Goal: Find contact information: Find contact information

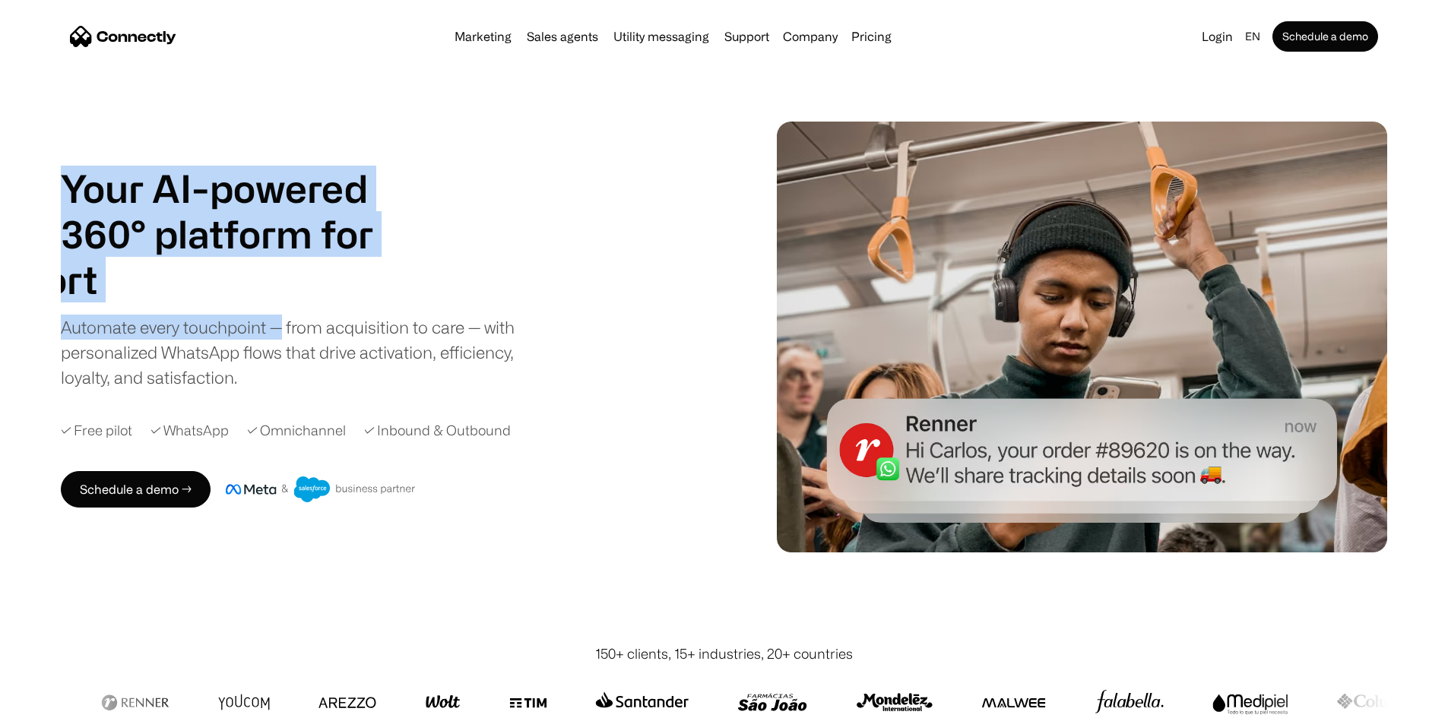
drag, startPoint x: 117, startPoint y: 166, endPoint x: 347, endPoint y: 338, distance: 287.8
click at [347, 338] on div "Your AI-powered 360° platform for sales agents support utility sales agents Sli…" at bounding box center [724, 337] width 1448 height 431
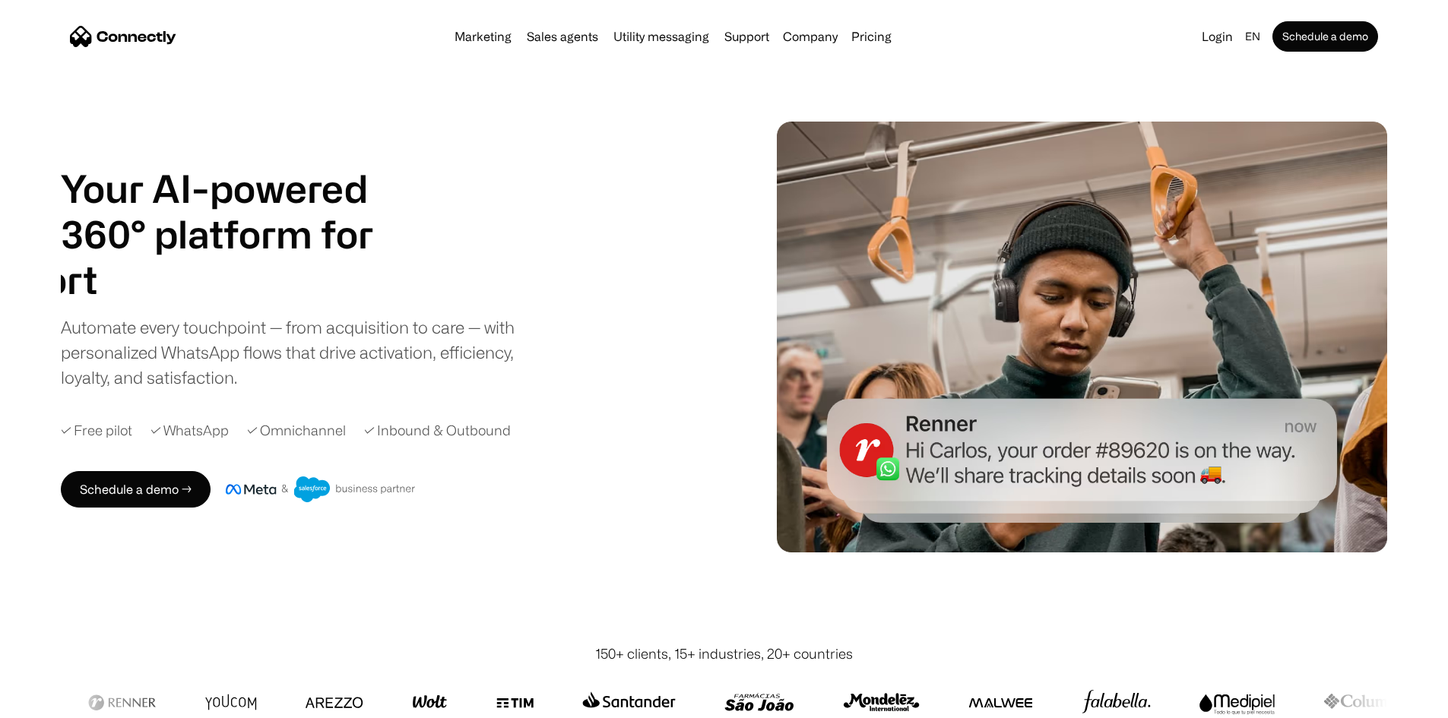
click at [738, 291] on div "Your AI-powered 360° platform for sales agents support utility sales agents Sli…" at bounding box center [405, 337] width 689 height 342
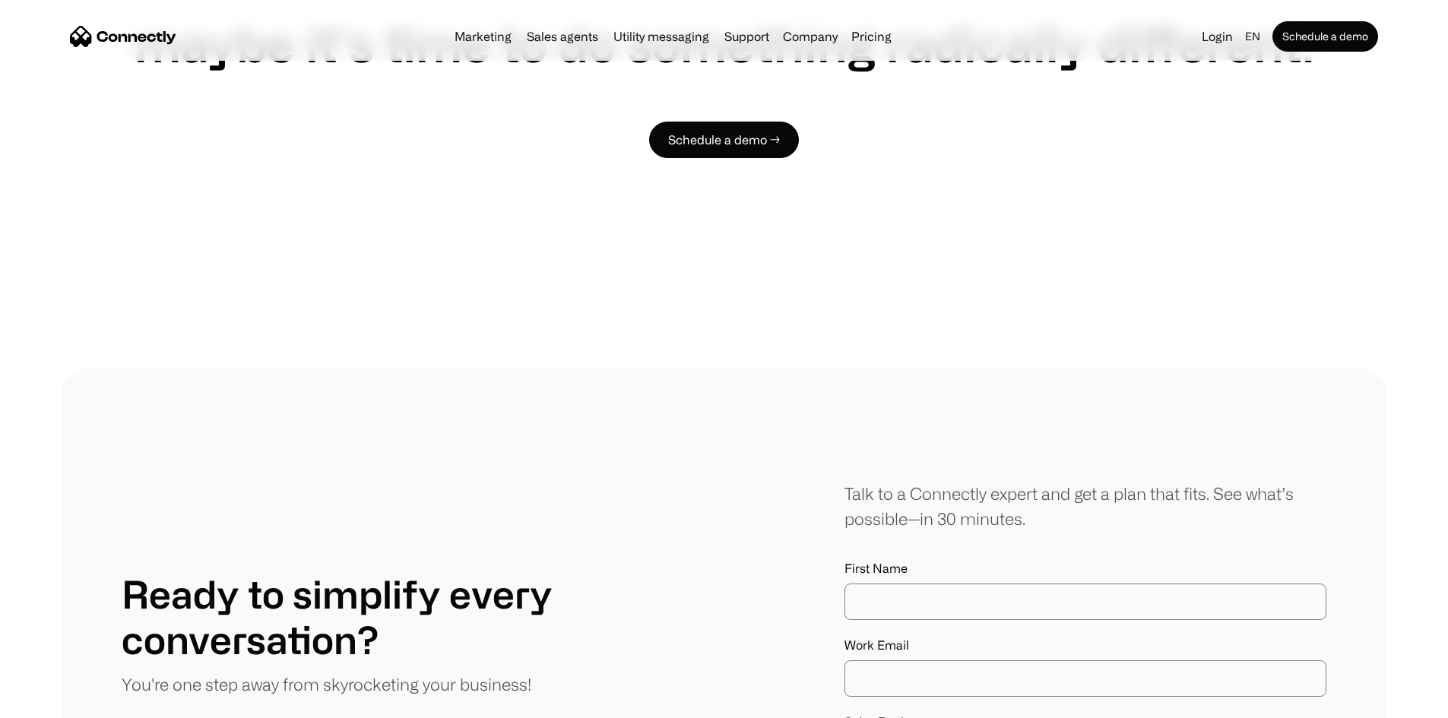
scroll to position [8714, 0]
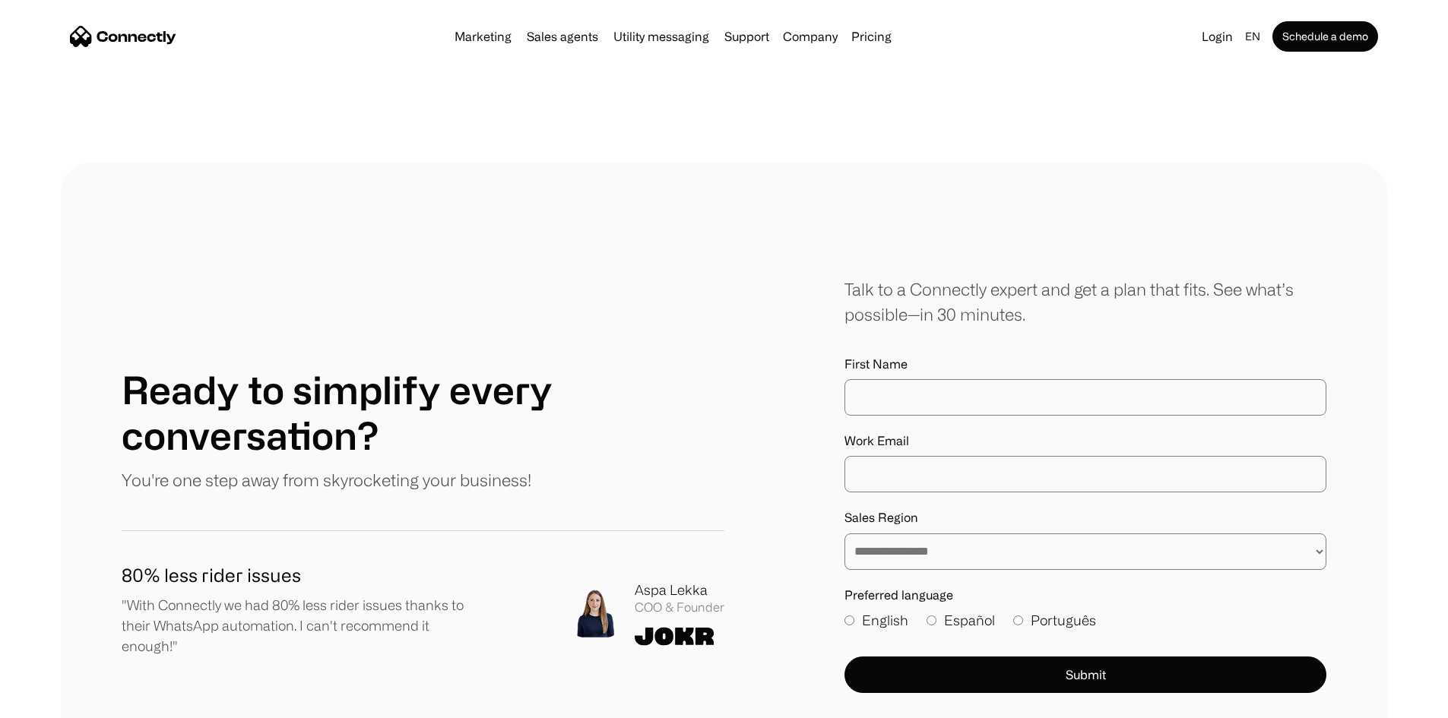
scroll to position [8714, 0]
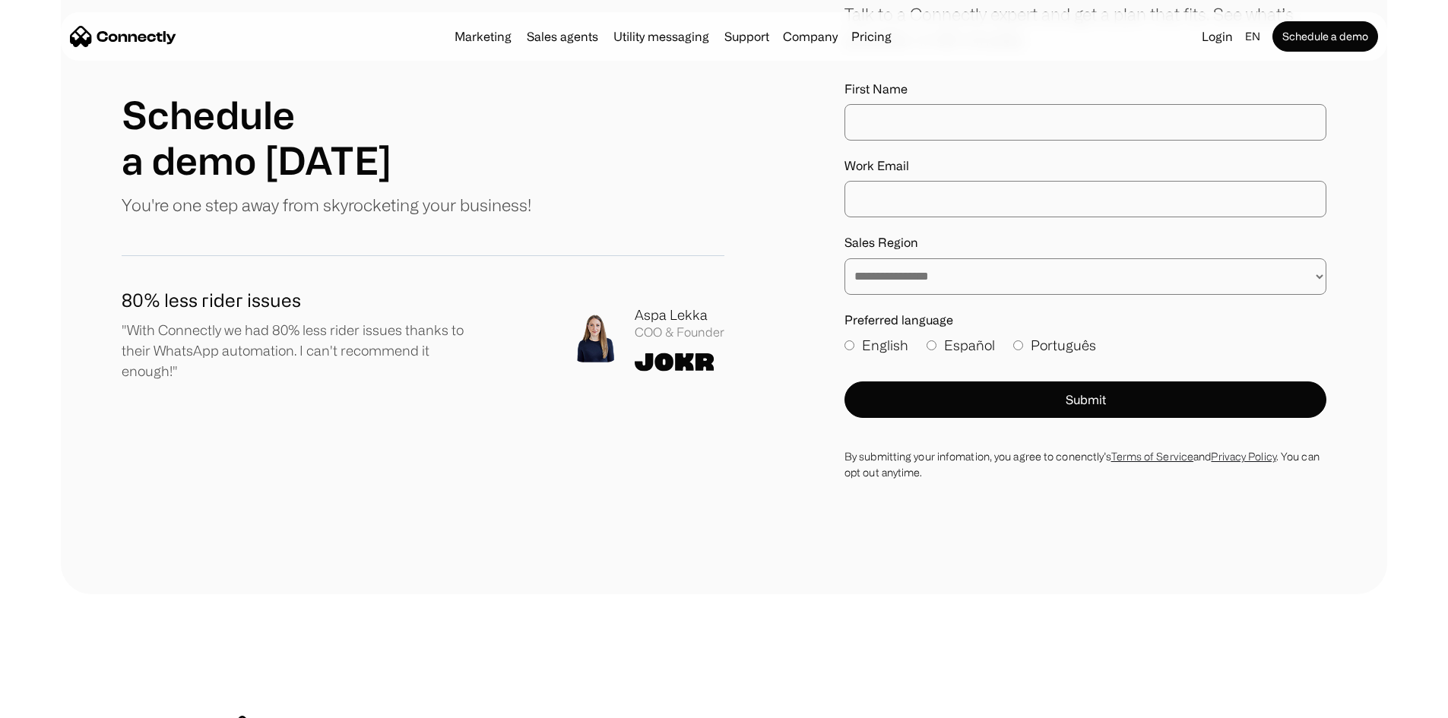
scroll to position [591, 0]
